Goal: Task Accomplishment & Management: Use online tool/utility

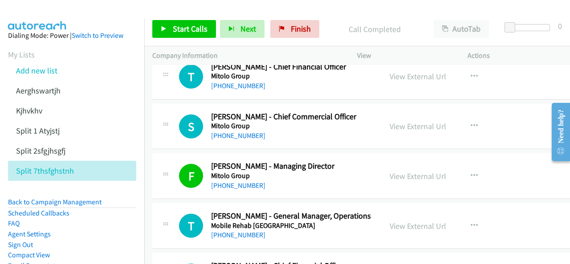
scroll to position [534, 0]
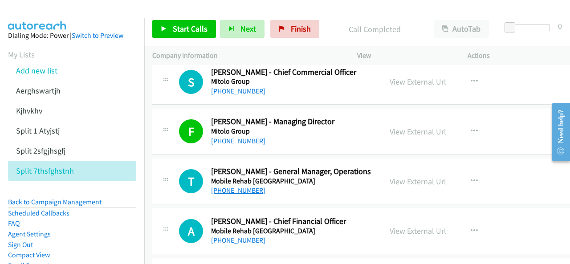
click at [230, 188] on link "[PHONE_NUMBER]" at bounding box center [238, 190] width 54 height 8
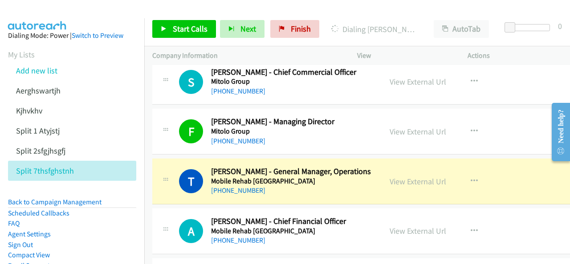
click at [54, 8] on img at bounding box center [37, 15] width 67 height 31
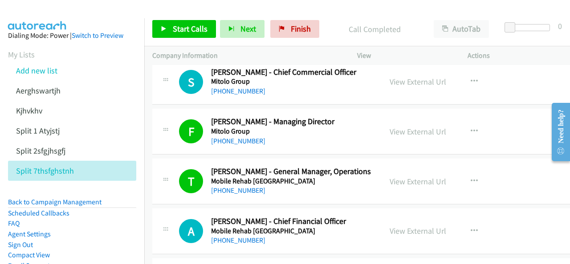
click at [41, 9] on img at bounding box center [37, 15] width 67 height 31
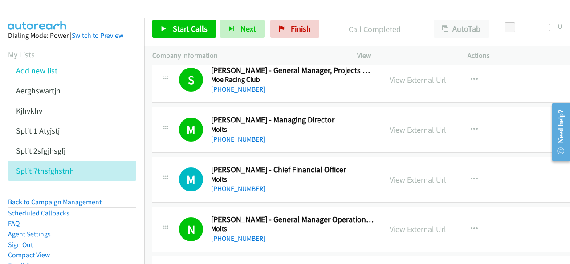
scroll to position [846, 0]
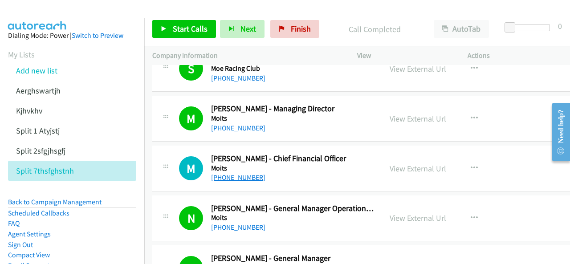
click at [237, 174] on link "[PHONE_NUMBER]" at bounding box center [238, 177] width 54 height 8
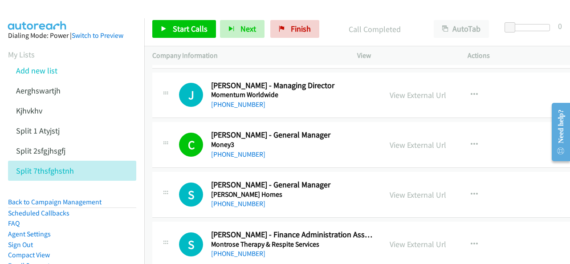
scroll to position [1113, 0]
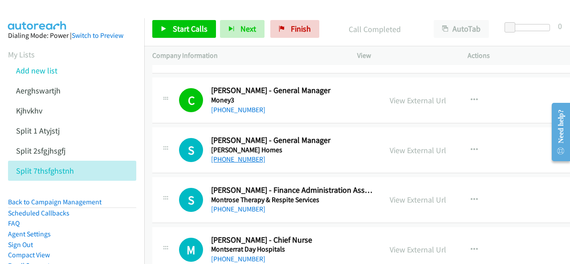
click at [233, 157] on link "[PHONE_NUMBER]" at bounding box center [238, 159] width 54 height 8
click at [49, 12] on img at bounding box center [37, 15] width 67 height 31
click at [44, 16] on img at bounding box center [37, 15] width 67 height 31
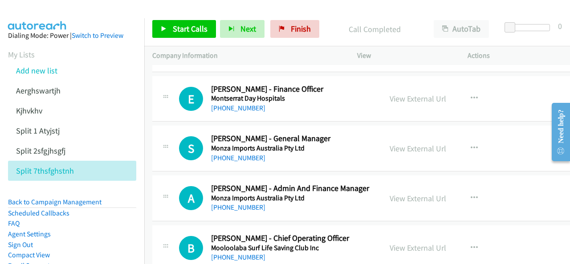
scroll to position [1336, 0]
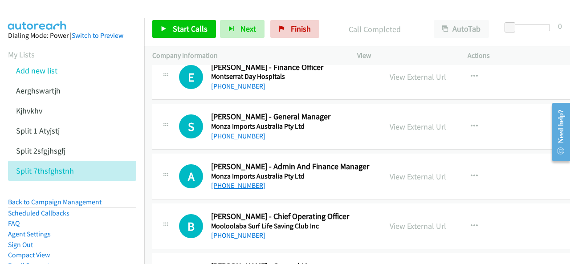
click at [235, 181] on link "[PHONE_NUMBER]" at bounding box center [238, 185] width 54 height 8
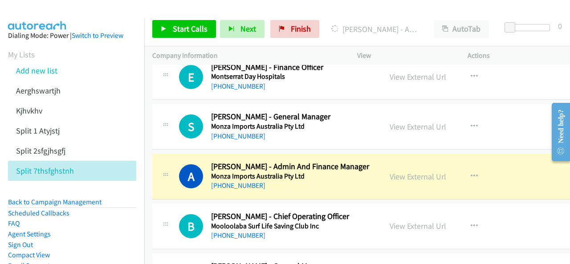
click at [32, 11] on img at bounding box center [37, 15] width 67 height 31
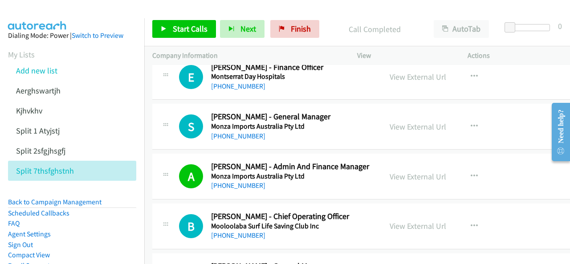
click at [44, 19] on aside "Dialing Mode: Power | Switch to Preview My Lists Add new list Aerghswartjh Kjhv…" at bounding box center [72, 164] width 144 height 293
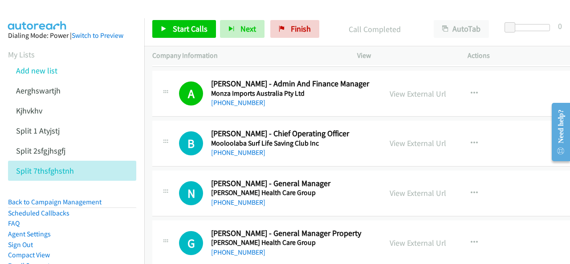
scroll to position [1425, 0]
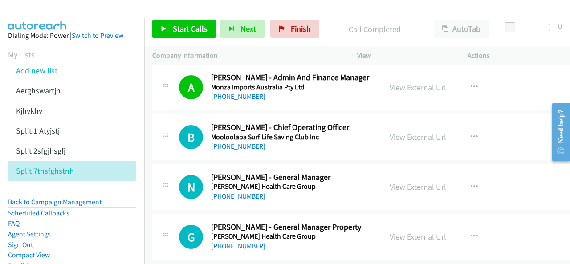
click at [232, 192] on link "[PHONE_NUMBER]" at bounding box center [238, 196] width 54 height 8
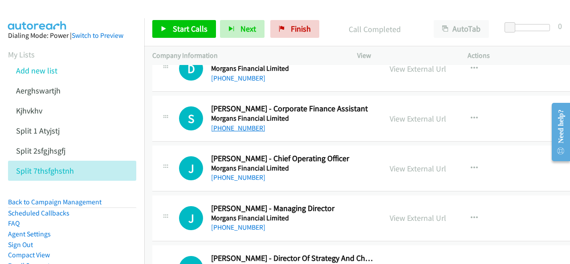
scroll to position [1915, 0]
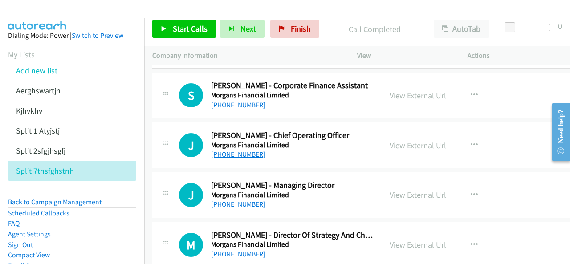
click at [241, 150] on link "[PHONE_NUMBER]" at bounding box center [238, 154] width 54 height 8
click at [31, 13] on img at bounding box center [37, 15] width 67 height 31
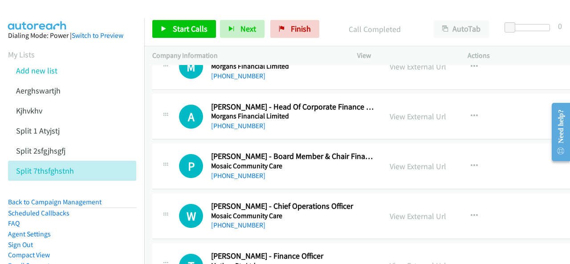
scroll to position [2138, 0]
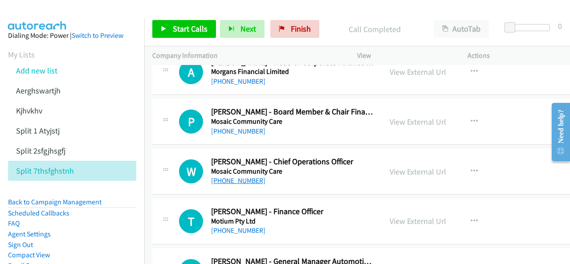
click at [238, 176] on link "[PHONE_NUMBER]" at bounding box center [238, 180] width 54 height 8
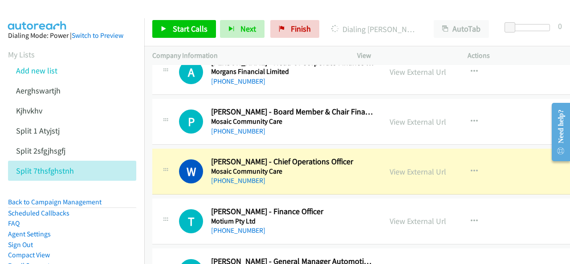
click at [40, 8] on img at bounding box center [37, 15] width 67 height 31
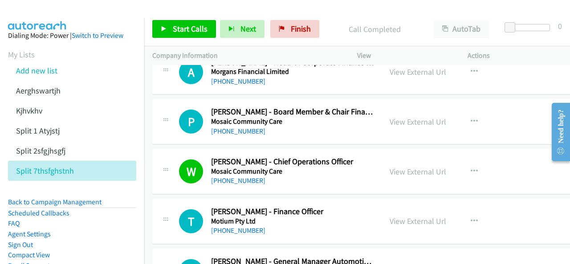
click at [46, 23] on aside "Dialing Mode: Power | Switch to Preview My Lists Add new list Aerghswartjh Kjhv…" at bounding box center [72, 164] width 144 height 293
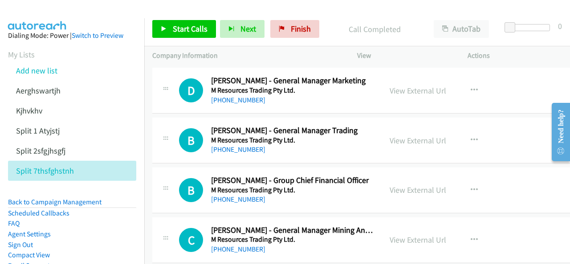
scroll to position [2761, 0]
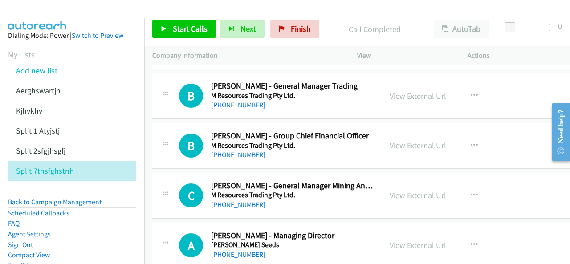
click at [232, 151] on link "[PHONE_NUMBER]" at bounding box center [238, 155] width 54 height 8
click at [43, 9] on img at bounding box center [37, 15] width 67 height 31
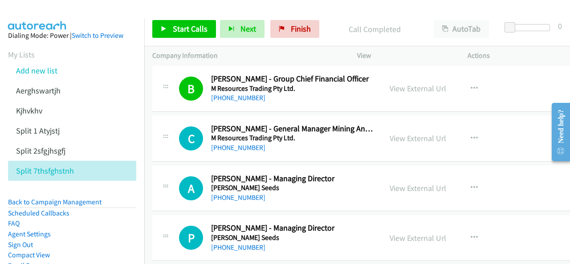
scroll to position [2850, 0]
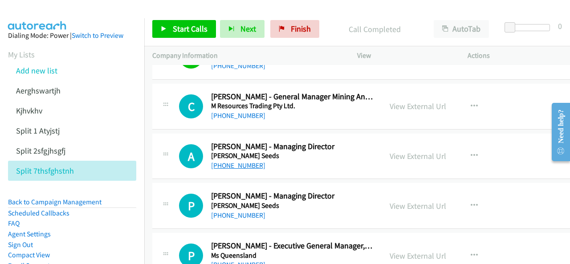
click at [234, 161] on link "[PHONE_NUMBER]" at bounding box center [238, 165] width 54 height 8
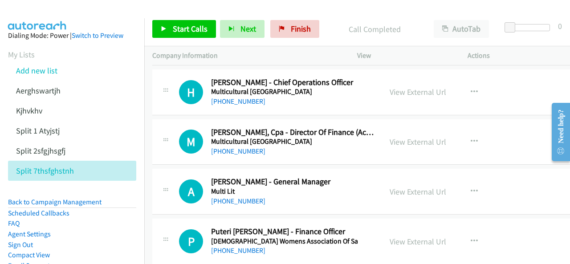
scroll to position [3429, 0]
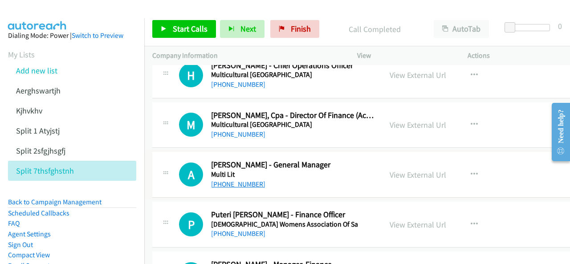
click at [230, 180] on link "[PHONE_NUMBER]" at bounding box center [238, 184] width 54 height 8
click at [44, 16] on img at bounding box center [37, 15] width 67 height 31
click at [47, 14] on img at bounding box center [37, 15] width 67 height 31
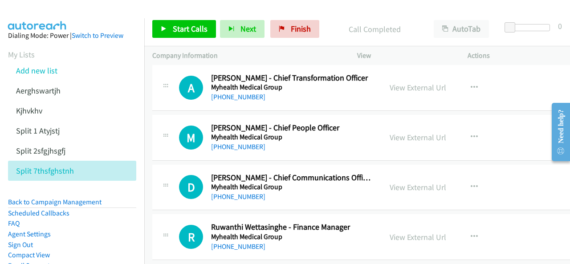
scroll to position [3919, 0]
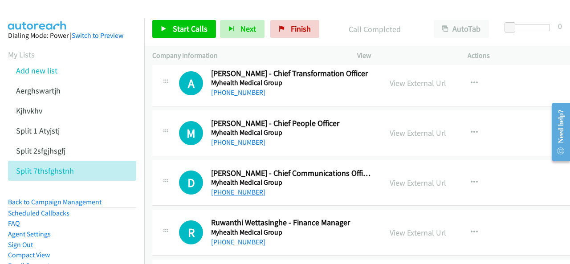
click at [218, 188] on link "[PHONE_NUMBER]" at bounding box center [238, 192] width 54 height 8
click at [37, 20] on aside "Dialing Mode: Power | Switch to Preview My Lists Add new list Aerghswartjh Kjhv…" at bounding box center [72, 164] width 144 height 293
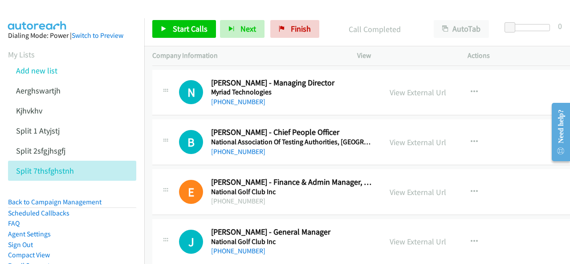
scroll to position [4276, 0]
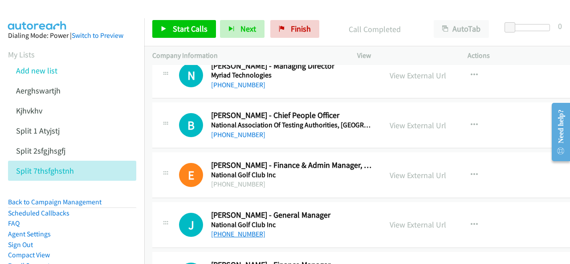
click at [228, 230] on link "[PHONE_NUMBER]" at bounding box center [238, 234] width 54 height 8
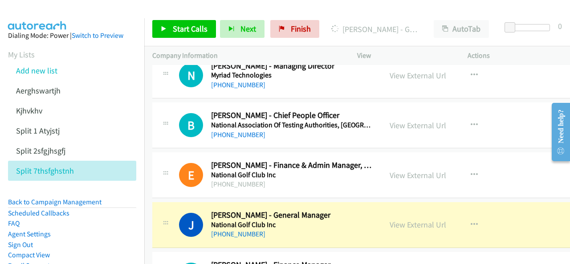
click at [39, 23] on aside "Dialing Mode: Power | Switch to Preview My Lists Add new list Aerghswartjh Kjhv…" at bounding box center [72, 164] width 144 height 293
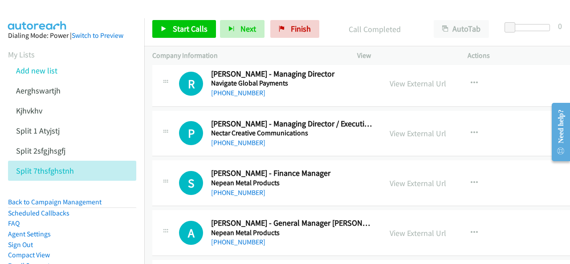
scroll to position [4721, 0]
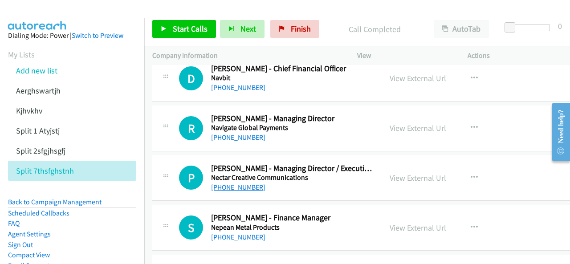
click at [238, 183] on link "[PHONE_NUMBER]" at bounding box center [238, 187] width 54 height 8
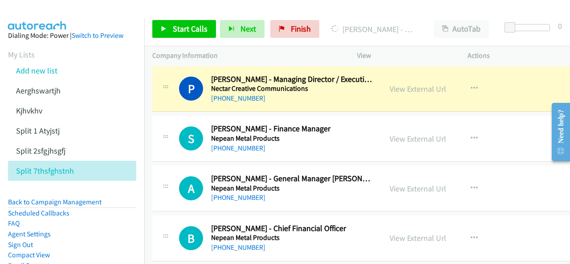
scroll to position [4855, 0]
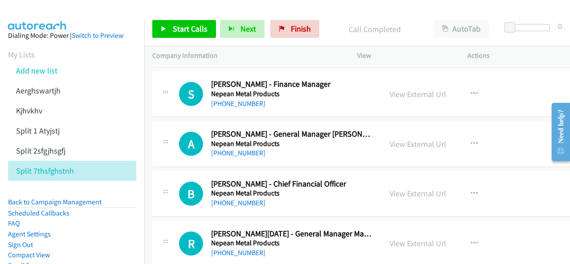
click at [36, 13] on img at bounding box center [37, 15] width 67 height 31
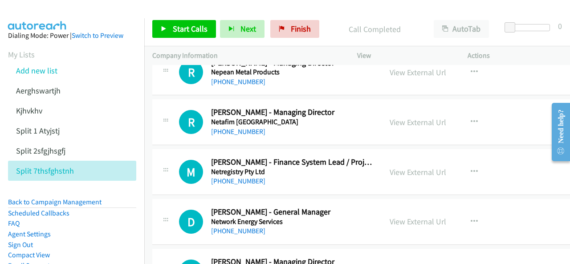
scroll to position [5077, 0]
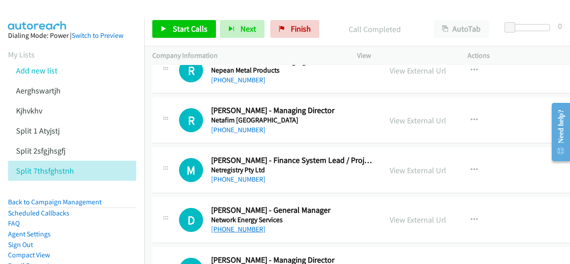
click at [226, 225] on link "[PHONE_NUMBER]" at bounding box center [238, 229] width 54 height 8
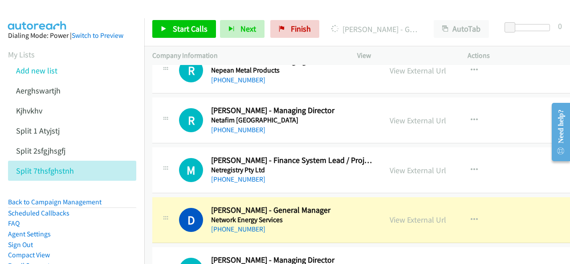
click at [34, 11] on img at bounding box center [37, 15] width 67 height 31
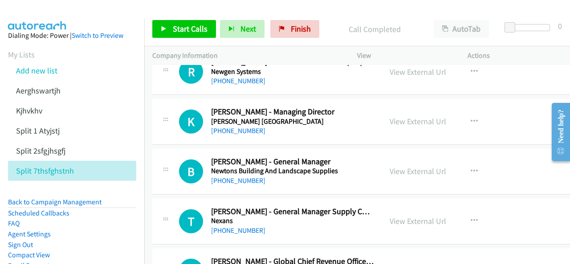
scroll to position [5434, 0]
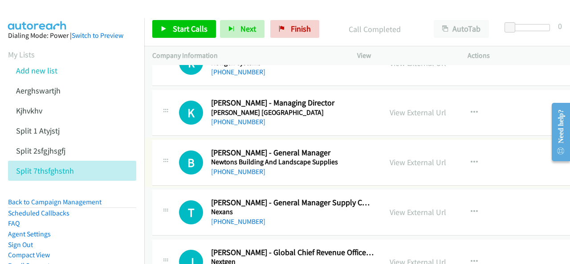
click at [230, 167] on link "[PHONE_NUMBER]" at bounding box center [238, 171] width 54 height 8
click at [38, 17] on img at bounding box center [37, 15] width 67 height 31
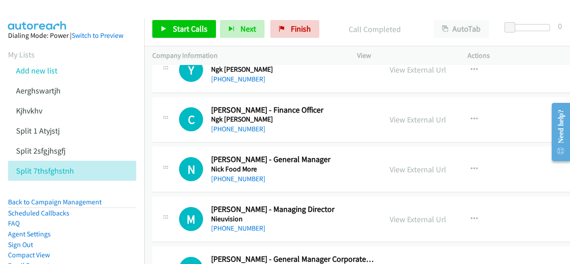
scroll to position [5835, 0]
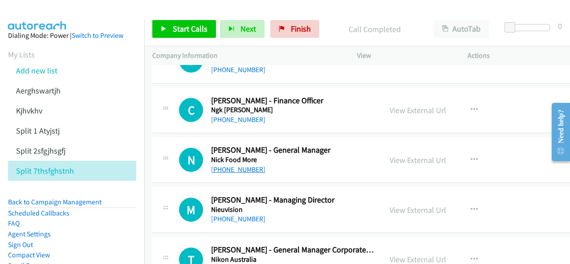
click at [229, 165] on link "[PHONE_NUMBER]" at bounding box center [238, 169] width 54 height 8
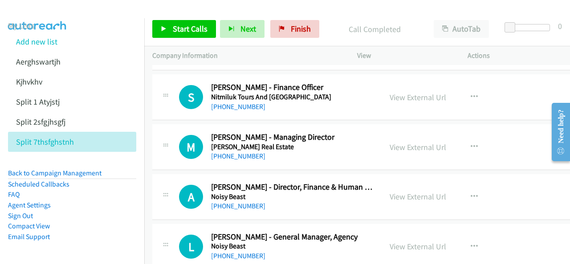
scroll to position [6102, 0]
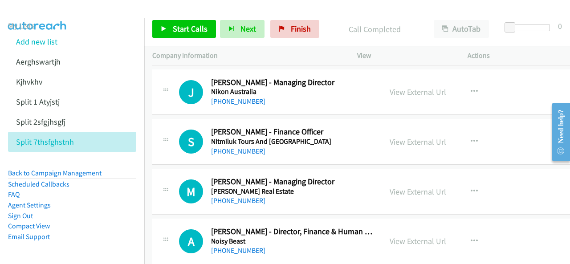
click at [45, 12] on img at bounding box center [37, 15] width 67 height 31
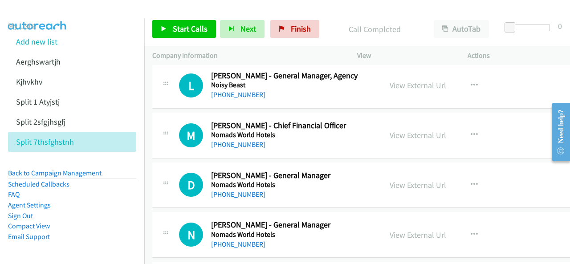
scroll to position [6324, 0]
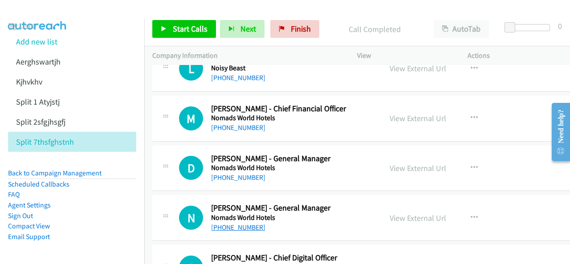
drag, startPoint x: 242, startPoint y: 208, endPoint x: 238, endPoint y: 205, distance: 5.0
click at [248, 223] on link "[PHONE_NUMBER]" at bounding box center [238, 227] width 54 height 8
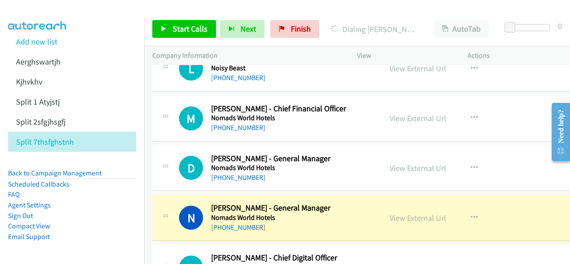
click at [46, 11] on img at bounding box center [37, 15] width 67 height 31
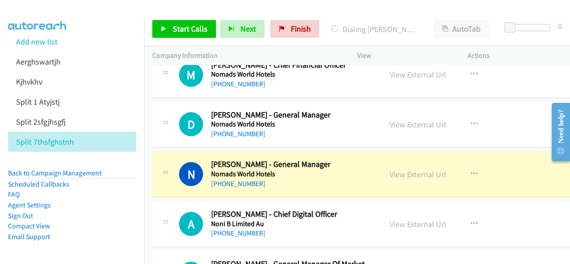
scroll to position [6369, 0]
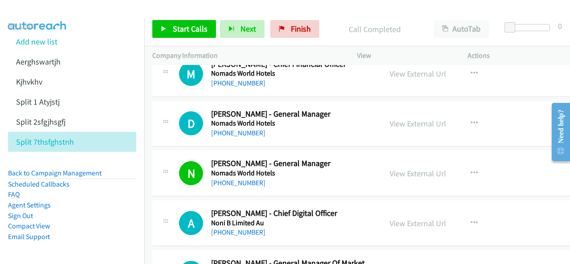
click at [37, 16] on img at bounding box center [37, 15] width 67 height 31
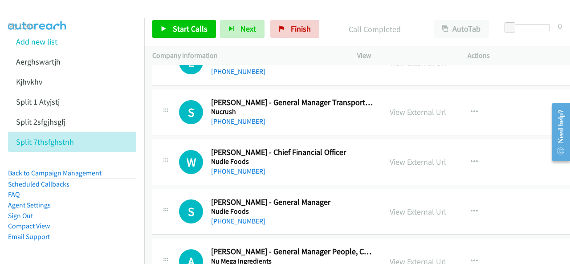
scroll to position [7349, 0]
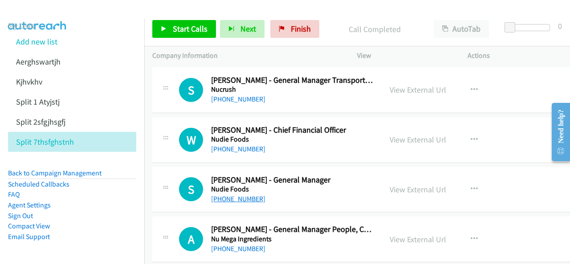
click at [240, 195] on link "[PHONE_NUMBER]" at bounding box center [238, 199] width 54 height 8
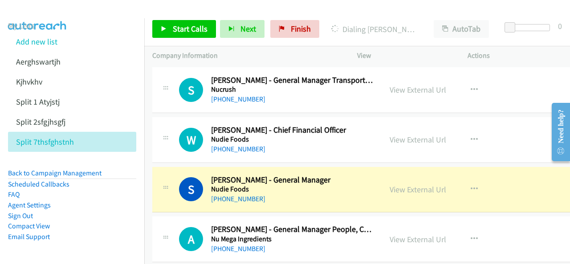
click at [54, 11] on img at bounding box center [37, 15] width 67 height 31
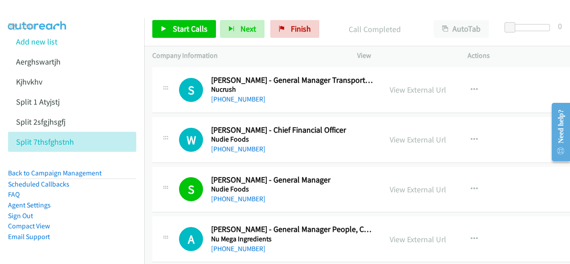
click at [53, 15] on img at bounding box center [37, 15] width 67 height 31
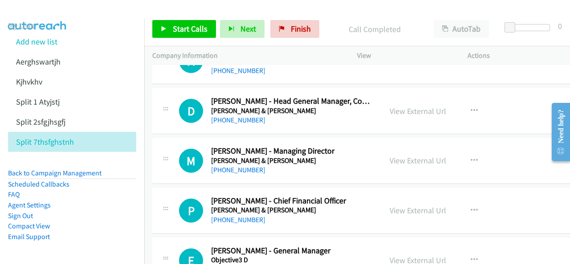
scroll to position [7572, 0]
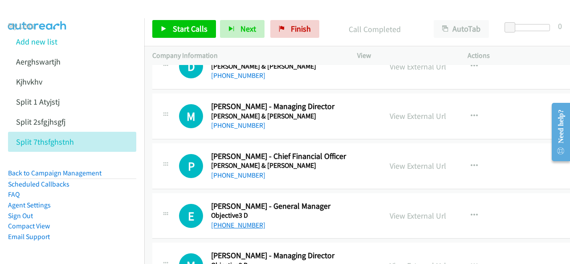
click at [235, 221] on link "[PHONE_NUMBER]" at bounding box center [238, 225] width 54 height 8
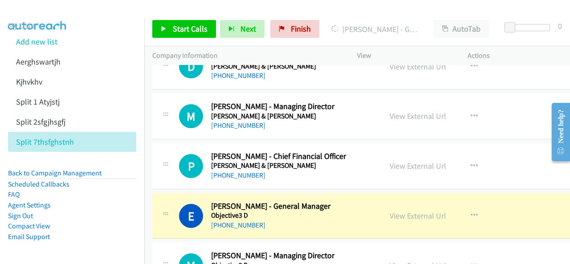
click at [50, 9] on img at bounding box center [37, 15] width 67 height 31
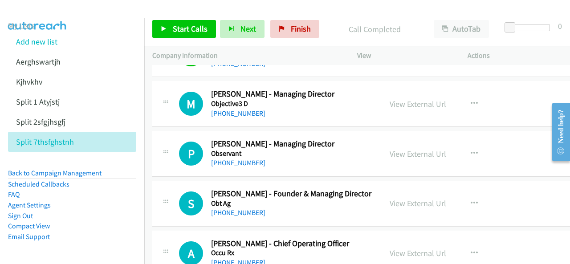
scroll to position [7750, 0]
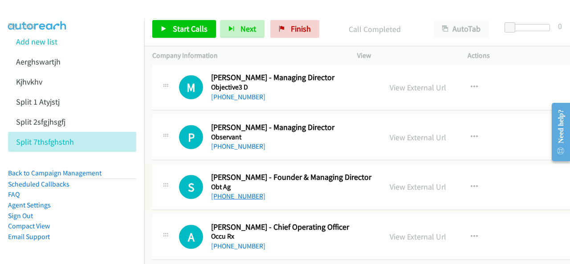
click at [236, 192] on link "[PHONE_NUMBER]" at bounding box center [238, 196] width 54 height 8
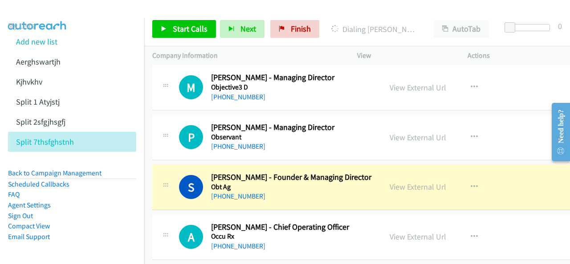
click at [42, 14] on img at bounding box center [37, 15] width 67 height 31
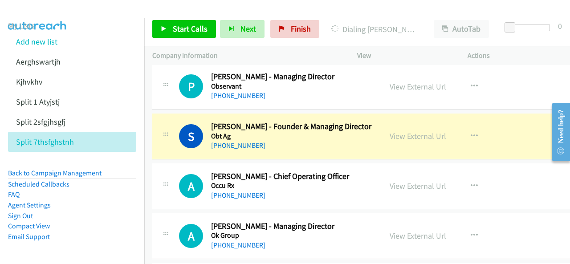
scroll to position [7794, 0]
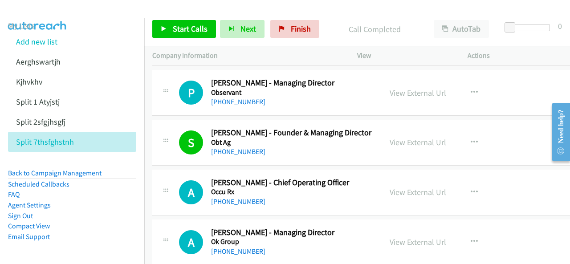
click at [42, 20] on section "My Lists Add new list Aerghswartjh Kjhvkhv Split 1 Atyjstj Split 2sfgjhsgfj Spl…" at bounding box center [72, 86] width 128 height 132
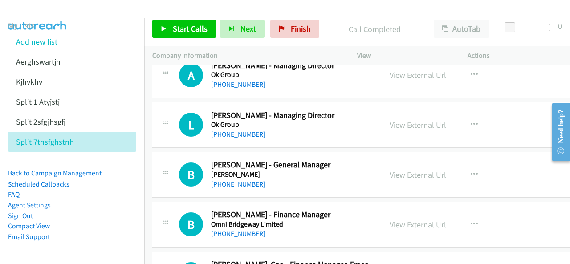
scroll to position [7972, 0]
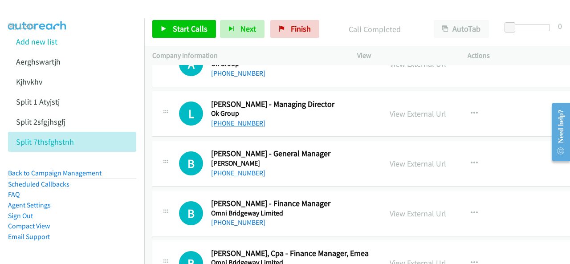
click at [234, 119] on link "[PHONE_NUMBER]" at bounding box center [238, 123] width 54 height 8
click at [40, 9] on img at bounding box center [37, 15] width 67 height 31
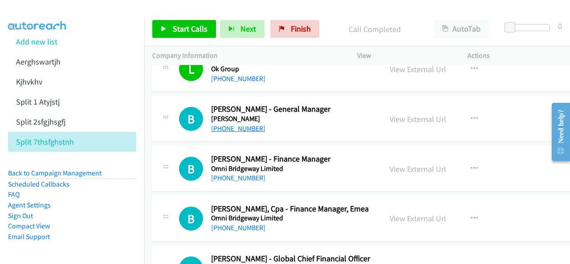
click at [233, 124] on link "[PHONE_NUMBER]" at bounding box center [238, 128] width 54 height 8
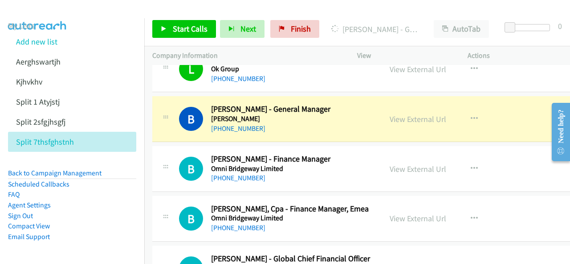
click at [53, 11] on img at bounding box center [37, 15] width 67 height 31
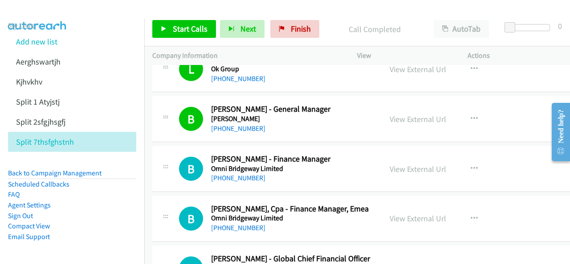
click at [48, 20] on section "My Lists Add new list Aerghswartjh Kjhvkhv Split 1 Atyjstj Split 2sfgjhsgfj Spl…" at bounding box center [72, 86] width 128 height 132
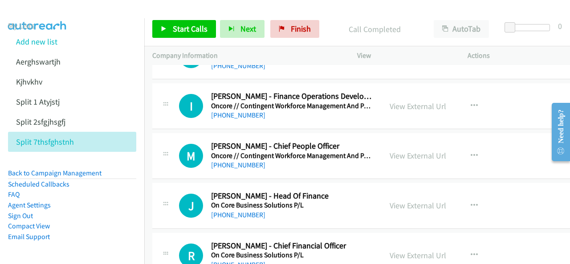
scroll to position [8373, 0]
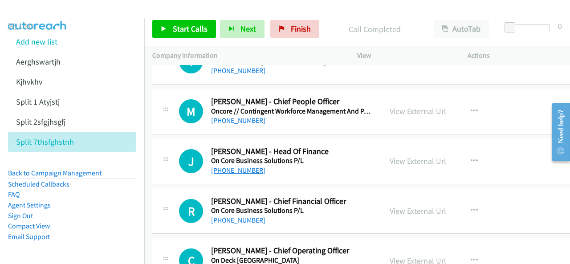
click at [231, 166] on link "[PHONE_NUMBER]" at bounding box center [238, 170] width 54 height 8
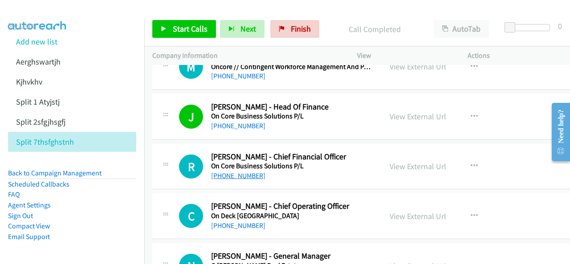
click at [235, 171] on link "[PHONE_NUMBER]" at bounding box center [238, 175] width 54 height 8
click at [49, 16] on img at bounding box center [37, 15] width 67 height 31
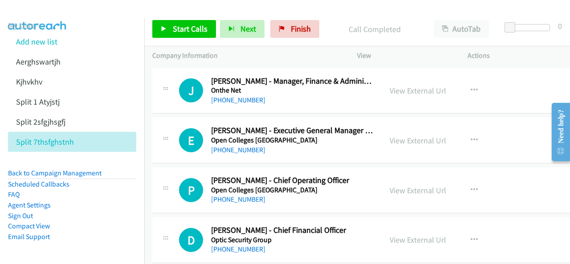
scroll to position [9086, 0]
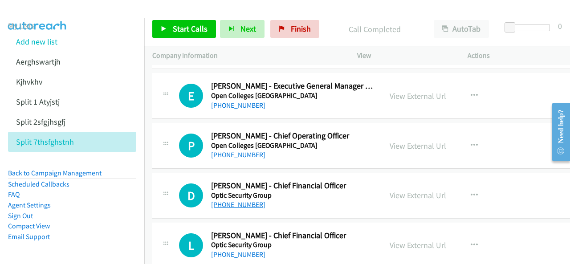
click at [223, 200] on link "[PHONE_NUMBER]" at bounding box center [238, 204] width 54 height 8
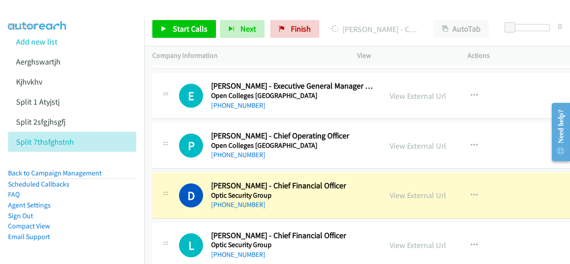
click at [55, 16] on img at bounding box center [37, 15] width 67 height 31
click at [403, 190] on link "View External Url" at bounding box center [418, 195] width 57 height 10
